Goal: Navigation & Orientation: Find specific page/section

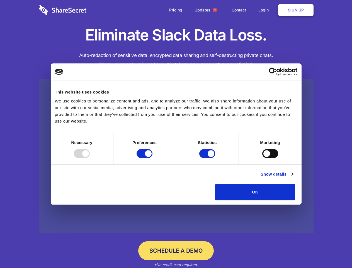
click at [90, 158] on div at bounding box center [82, 153] width 16 height 9
click at [153, 158] on input "Preferences" at bounding box center [145, 153] width 16 height 9
checkbox input "false"
click at [208, 158] on input "Statistics" at bounding box center [207, 153] width 16 height 9
checkbox input "false"
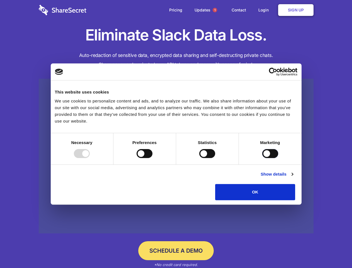
click at [262, 158] on input "Marketing" at bounding box center [270, 153] width 16 height 9
checkbox input "true"
click at [293, 177] on link "Show details" at bounding box center [277, 174] width 32 height 7
click at [0, 0] on li "Necessary 7 Necessary cookies help make a website usable by enabling basic func…" at bounding box center [0, 0] width 0 height 0
click at [215, 10] on span "1" at bounding box center [215, 10] width 4 height 4
